Goal: Task Accomplishment & Management: Manage account settings

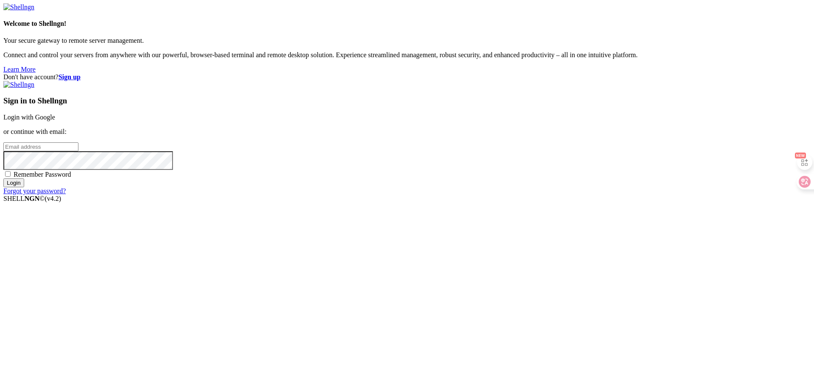
click at [55, 121] on link "Login with Google" at bounding box center [29, 117] width 52 height 7
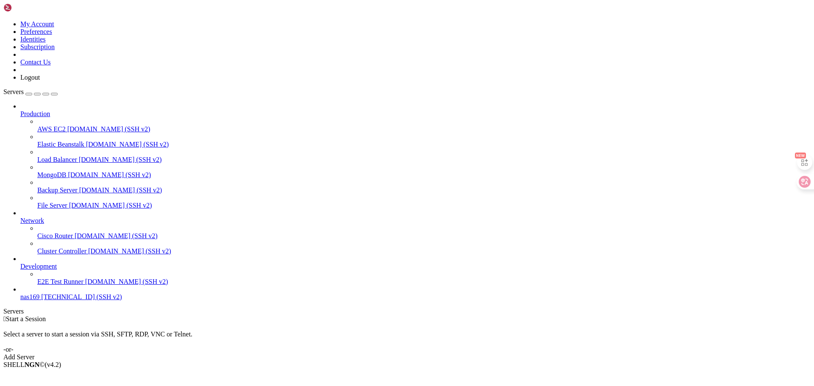
click at [39, 301] on span "nas169" at bounding box center [29, 297] width 19 height 7
click at [20, 294] on icon at bounding box center [20, 294] width 0 height 0
click at [98, 376] on li "Connect" at bounding box center [58, 380] width 77 height 8
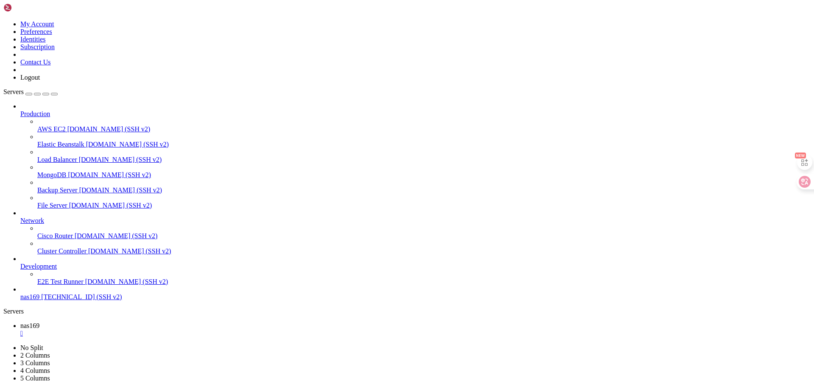
click at [138, 322] on link "nas169 " at bounding box center [415, 329] width 791 height 15
click at [39, 338] on span "nas169" at bounding box center [29, 341] width 19 height 7
type input "/share/nas169/syt"
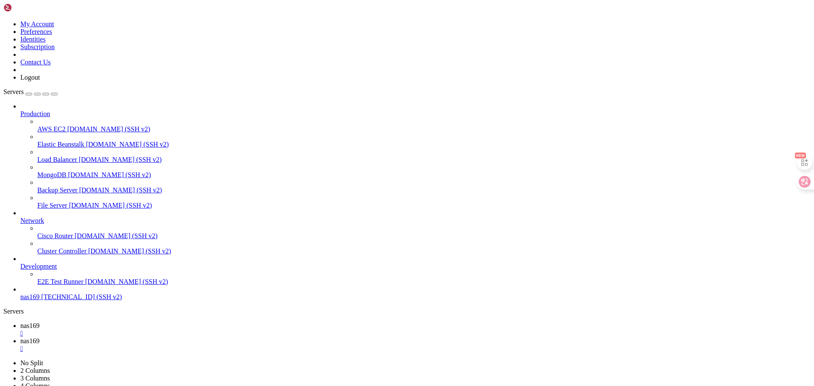
click at [39, 322] on span "nas169" at bounding box center [29, 325] width 19 height 7
drag, startPoint x: 347, startPoint y: 97, endPoint x: 586, endPoint y: 215, distance: 266.7
click at [36, 301] on span "nas169" at bounding box center [29, 297] width 19 height 7
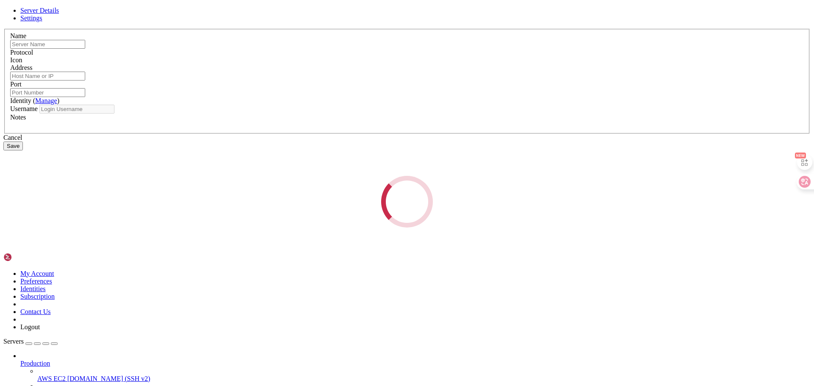
type input "nas169"
type input "[TECHNICAL_ID]"
type input "9600"
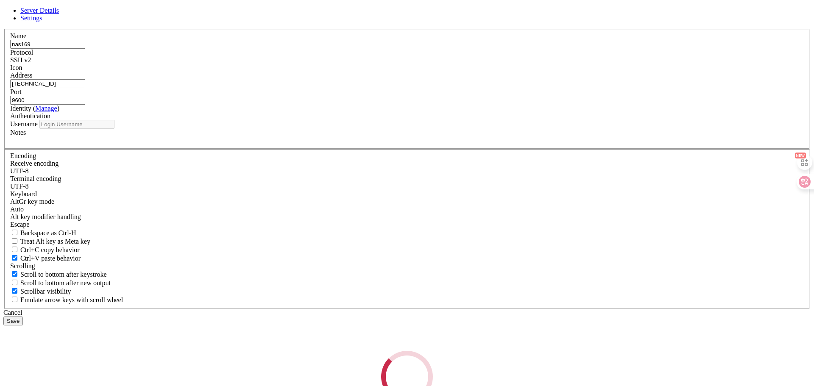
type input "syt"
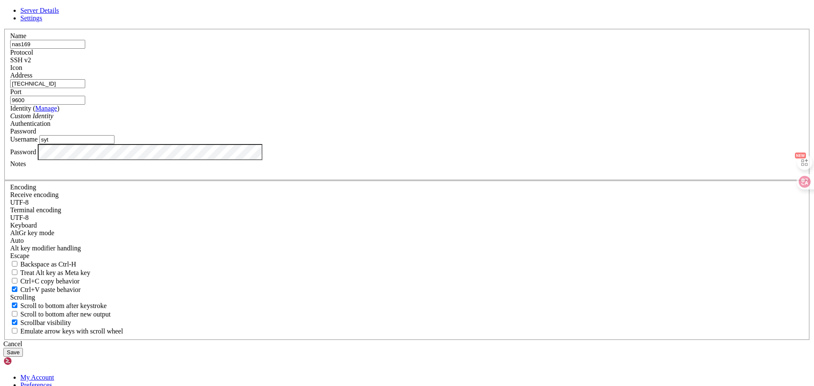
click at [506, 72] on div at bounding box center [407, 72] width 794 height 0
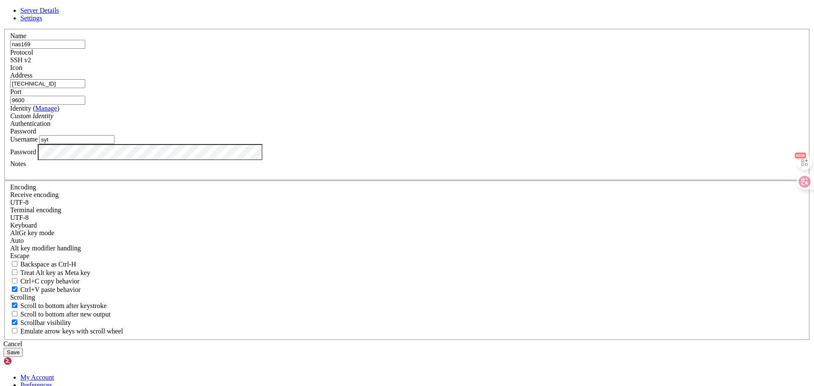
click at [361, 176] on div at bounding box center [407, 172] width 794 height 8
click at [23, 348] on button "Save" at bounding box center [13, 352] width 20 height 9
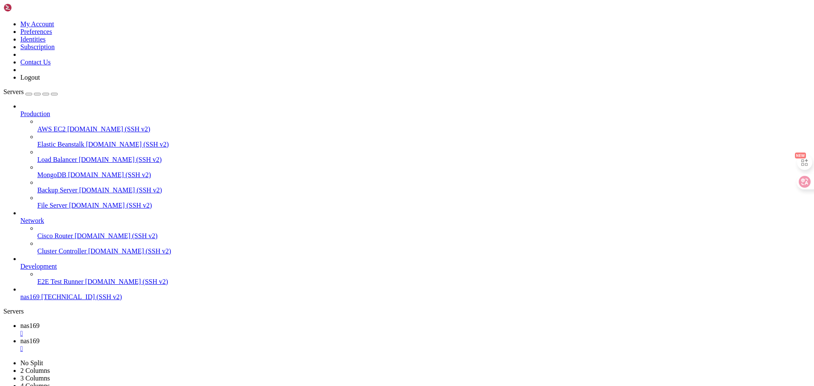
click at [70, 202] on span "[DOMAIN_NAME] (SSH v2)" at bounding box center [110, 205] width 83 height 7
click at [39, 301] on span "nas169" at bounding box center [29, 297] width 19 height 7
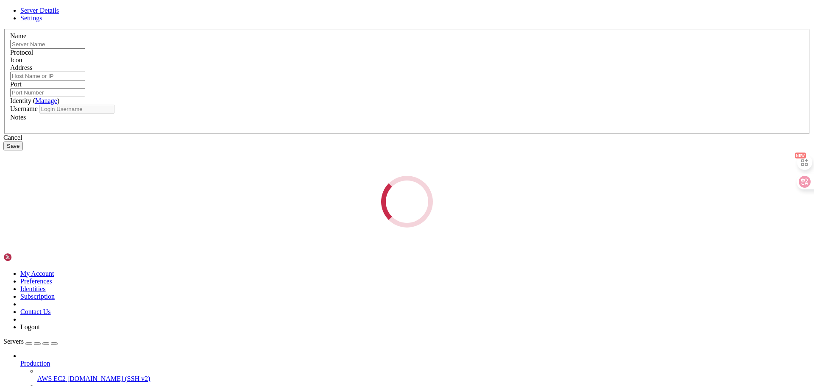
type input "nas169"
type input "[TECHNICAL_ID]"
type input "9600"
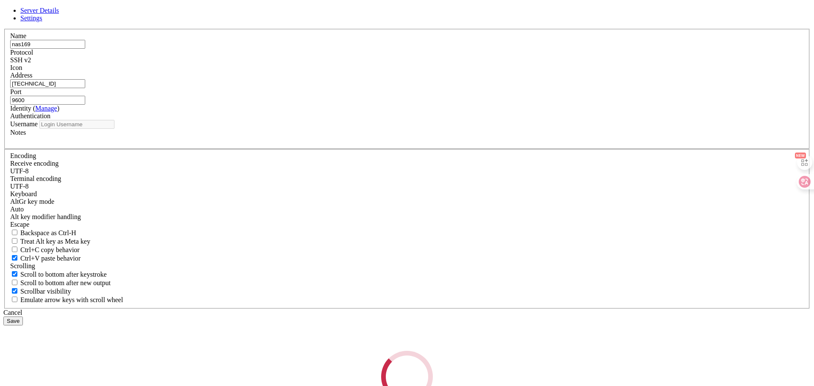
type input "syt"
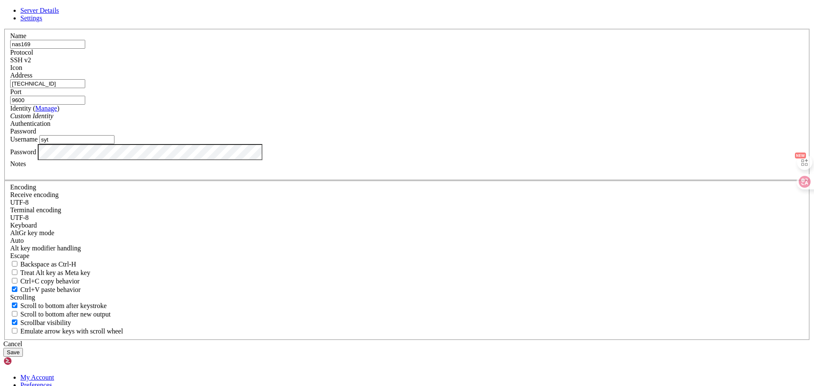
click at [360, 120] on div "Custom Identity" at bounding box center [407, 116] width 794 height 8
click at [487, 135] on div "Password" at bounding box center [407, 132] width 794 height 8
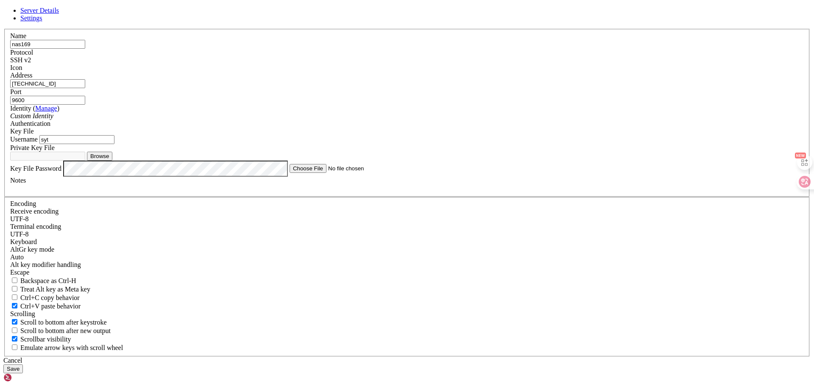
click at [112, 161] on button "Browse" at bounding box center [99, 156] width 25 height 9
type input "id_rsa"
click at [23, 365] on button "Save" at bounding box center [13, 369] width 20 height 9
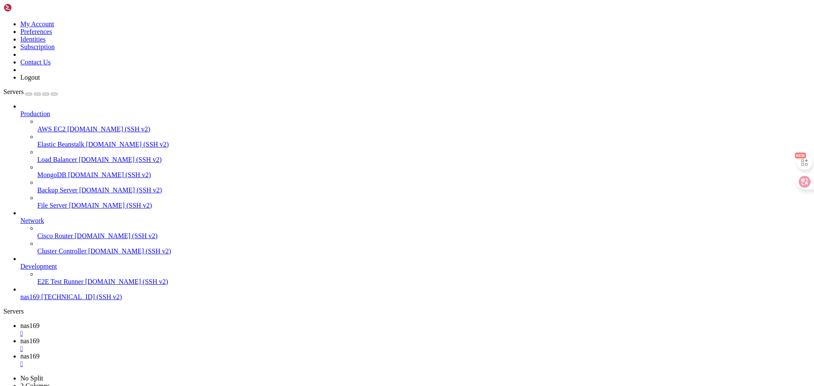
click at [43, 301] on span "[TECHNICAL_ID] (SSH v2)" at bounding box center [81, 297] width 81 height 7
click at [39, 301] on span "nas169" at bounding box center [29, 297] width 19 height 7
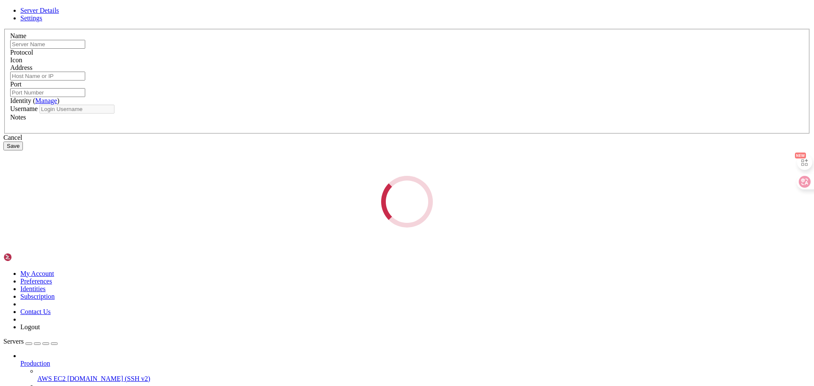
type input "nas169"
type input "[TECHNICAL_ID]"
type input "9600"
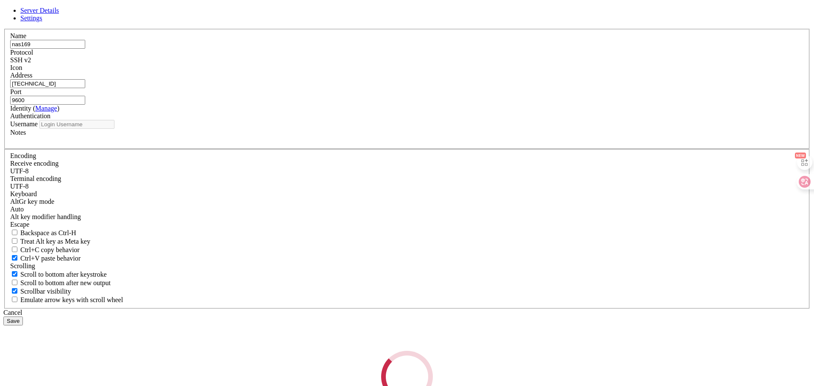
type input "syt"
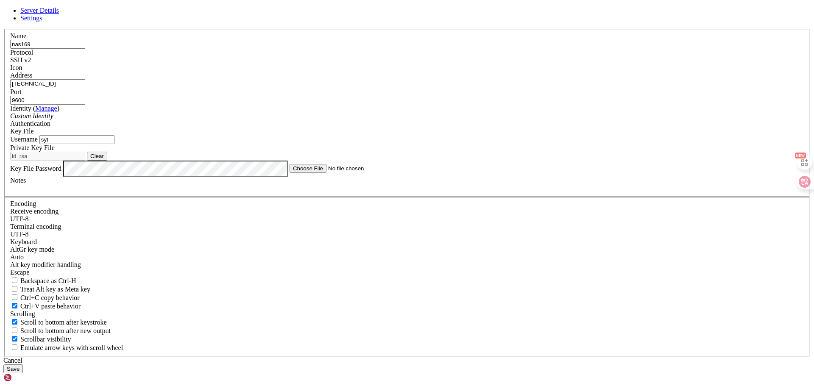
click at [23, 365] on button "Save" at bounding box center [13, 369] width 20 height 9
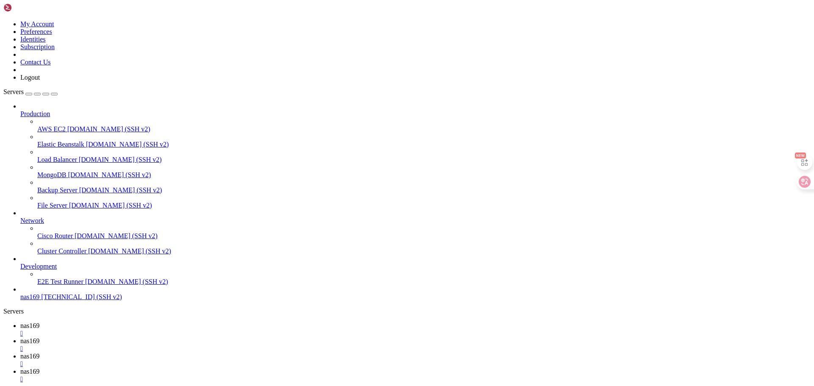
click at [232, 353] on link "nas169 " at bounding box center [415, 360] width 791 height 15
click at [242, 361] on div "" at bounding box center [415, 365] width 791 height 8
click at [193, 345] on div "" at bounding box center [415, 349] width 791 height 8
click at [145, 330] on div "" at bounding box center [415, 334] width 791 height 8
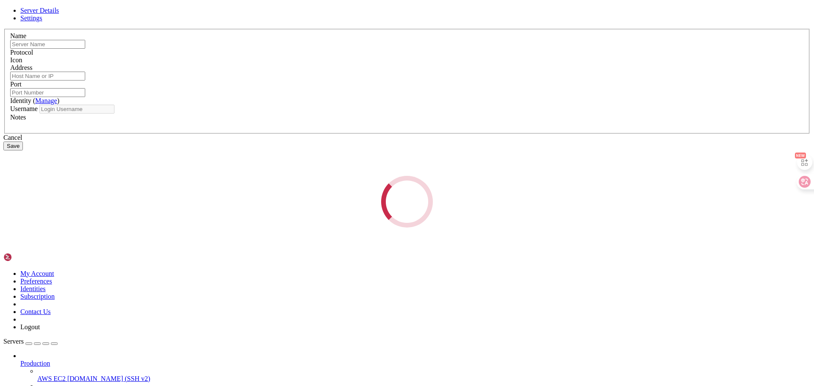
type input "nas169"
type input "[TECHNICAL_ID]"
type input "9600"
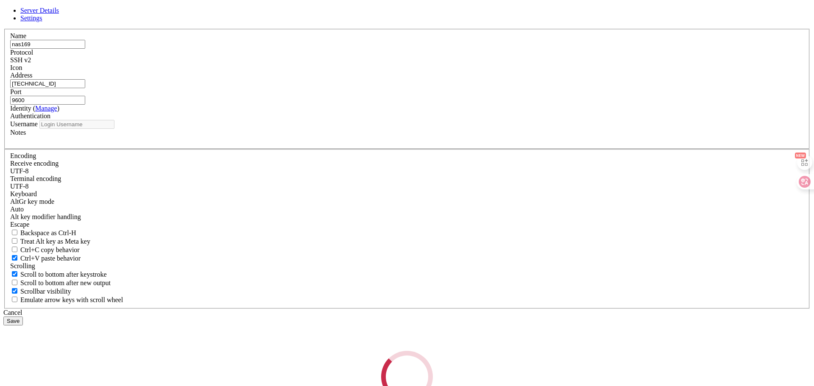
type input "syt"
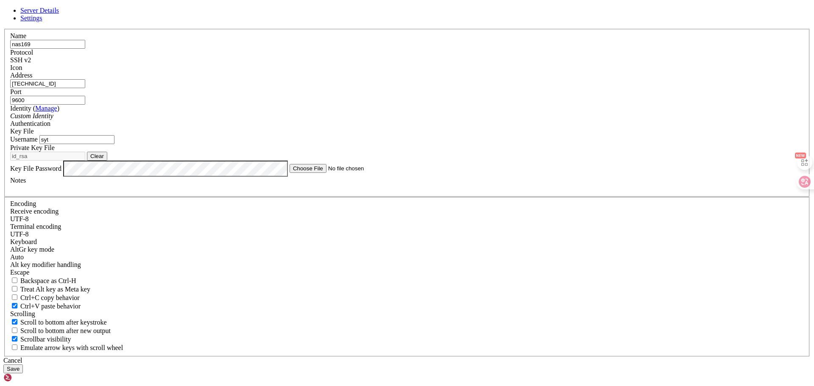
click at [42, 22] on span "Settings" at bounding box center [31, 17] width 22 height 7
click at [59, 14] on link "Server Details" at bounding box center [39, 10] width 39 height 7
drag, startPoint x: 346, startPoint y: 238, endPoint x: 327, endPoint y: 241, distance: 18.9
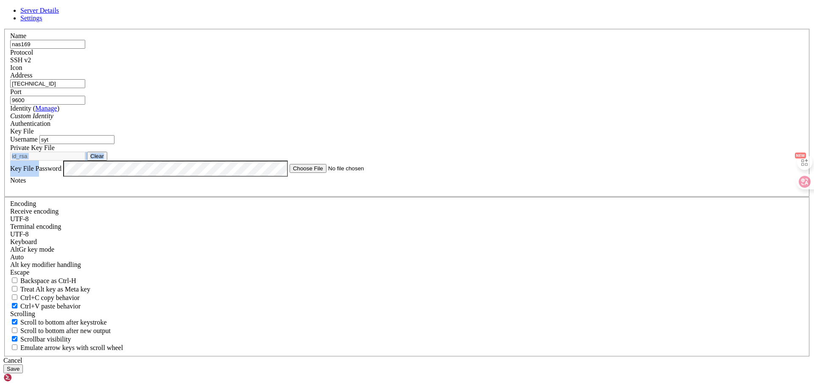
click at [327, 197] on fieldset "Name nas169 Protocol SSH v2 Icon Address [TECHNICAL_ID] ( Manage )" at bounding box center [407, 113] width 806 height 168
click at [62, 172] on label "Key File Password" at bounding box center [35, 168] width 51 height 7
drag, startPoint x: 318, startPoint y: 241, endPoint x: 294, endPoint y: 242, distance: 24.2
click at [294, 177] on div "Key File Password" at bounding box center [407, 169] width 794 height 16
copy label "Key File Password"
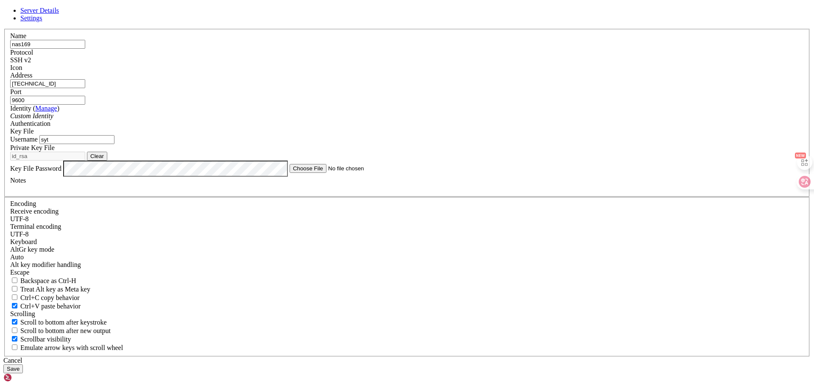
click at [254, 258] on div "Server Details Settings Name nas169 Protocol SSH v2 Icon" at bounding box center [407, 190] width 808 height 367
click at [23, 365] on button "Save" at bounding box center [13, 369] width 20 height 9
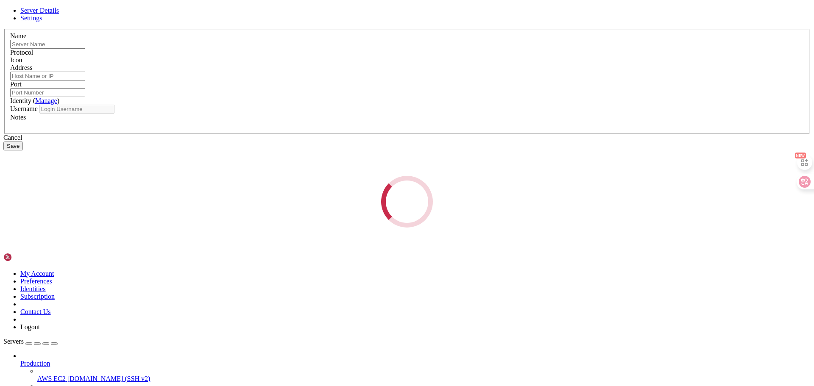
type input "nas169"
type input "[TECHNICAL_ID]"
type input "9600"
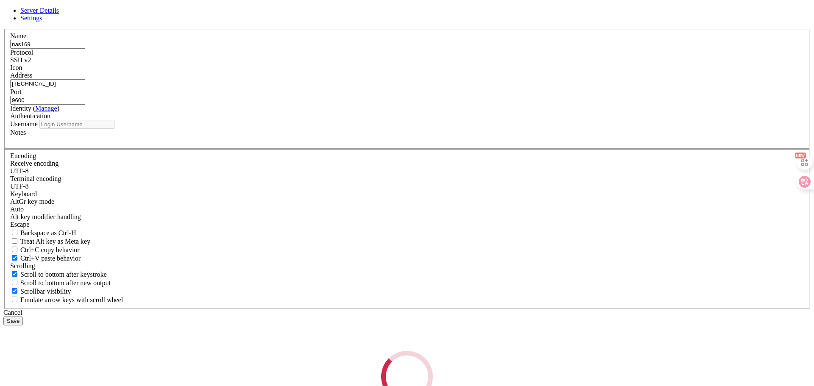
type input "syt"
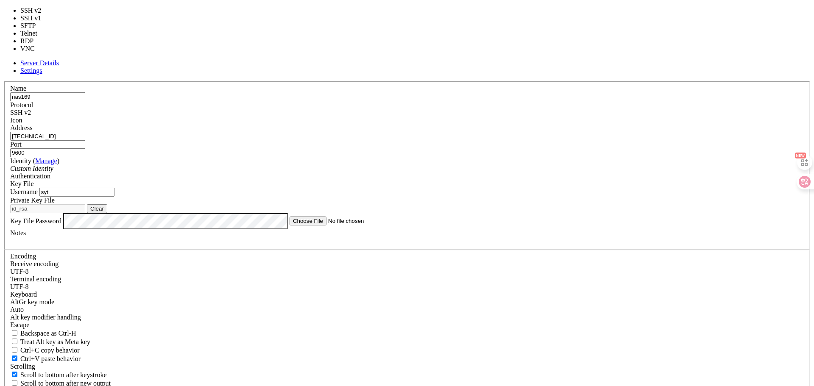
click at [472, 109] on div "SSH v2" at bounding box center [407, 113] width 794 height 8
click at [458, 109] on div "SSH v2" at bounding box center [407, 113] width 794 height 8
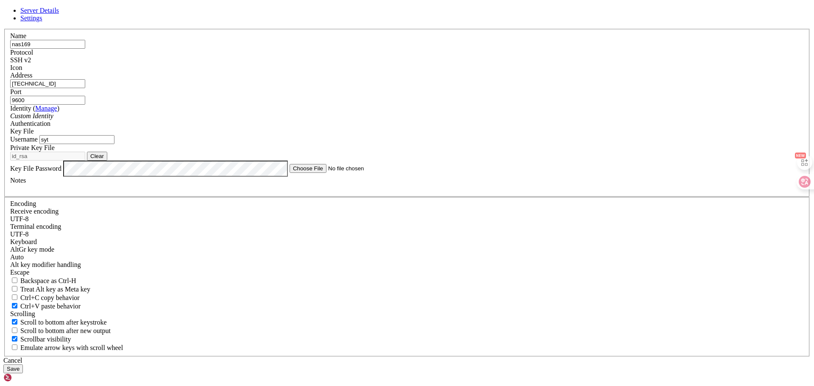
click at [478, 135] on div "Key File" at bounding box center [407, 132] width 794 height 8
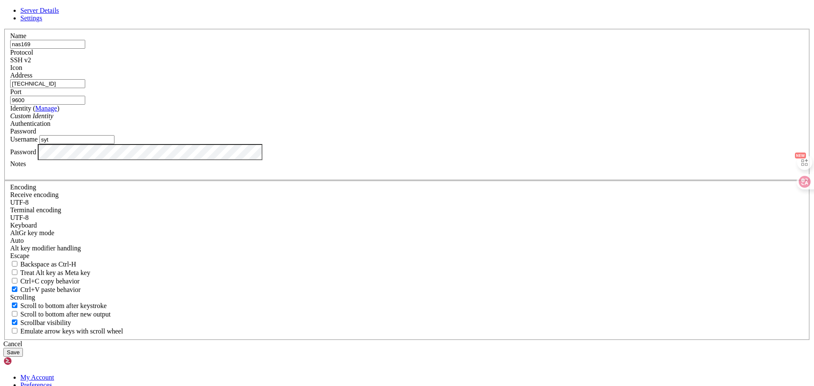
click at [23, 348] on button "Save" at bounding box center [13, 352] width 20 height 9
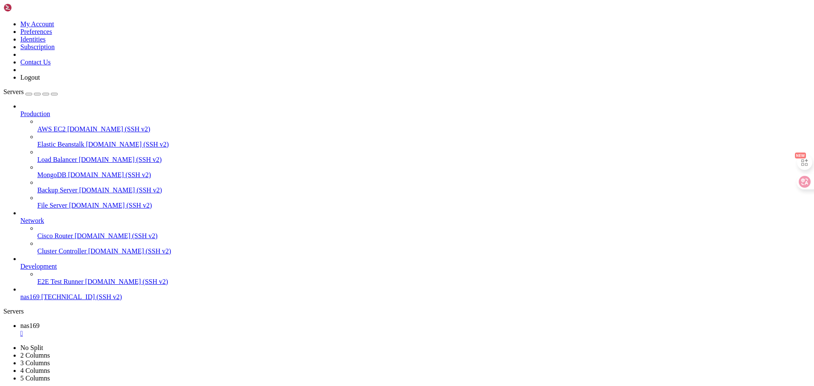
click at [39, 301] on span "nas169" at bounding box center [29, 297] width 19 height 7
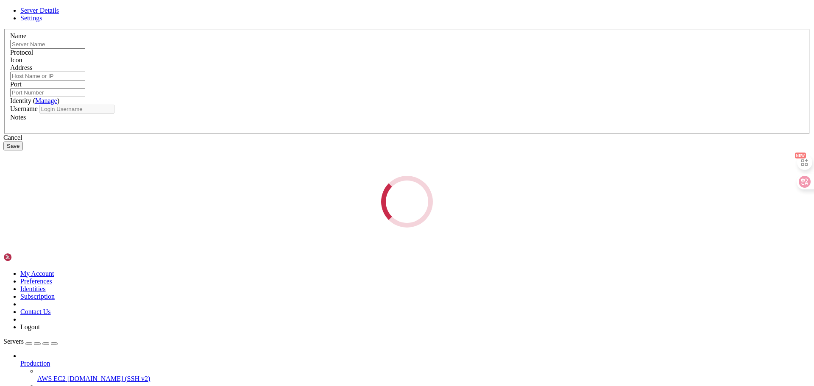
type input "nas169"
type input "[TECHNICAL_ID]"
type input "9600"
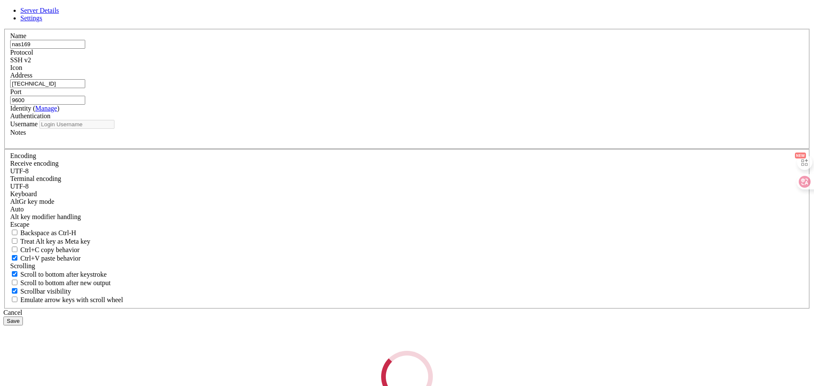
type input "syt"
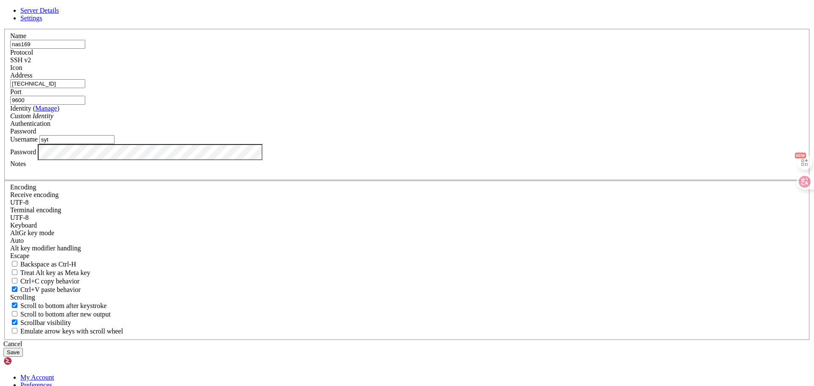
click at [42, 22] on span "Settings" at bounding box center [31, 17] width 22 height 7
click at [3, 29] on link at bounding box center [3, 29] width 0 height 0
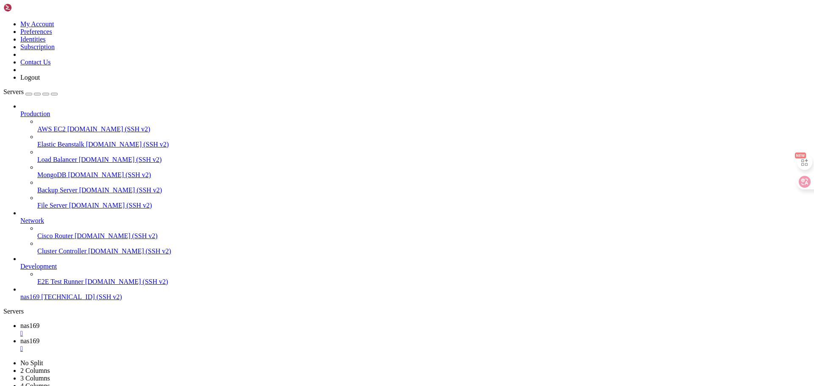
click at [3, 360] on link at bounding box center [3, 360] width 0 height 0
